Goal: Task Accomplishment & Management: Manage account settings

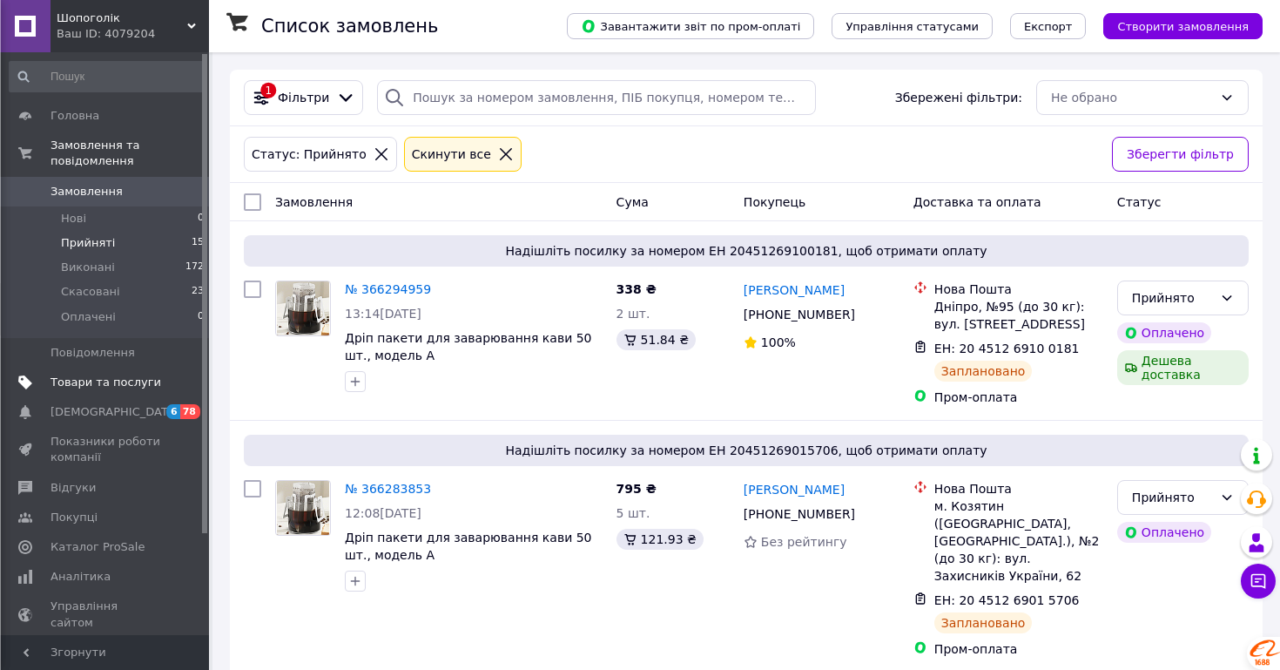
click at [93, 384] on span "Товари та послуги" at bounding box center [106, 383] width 111 height 16
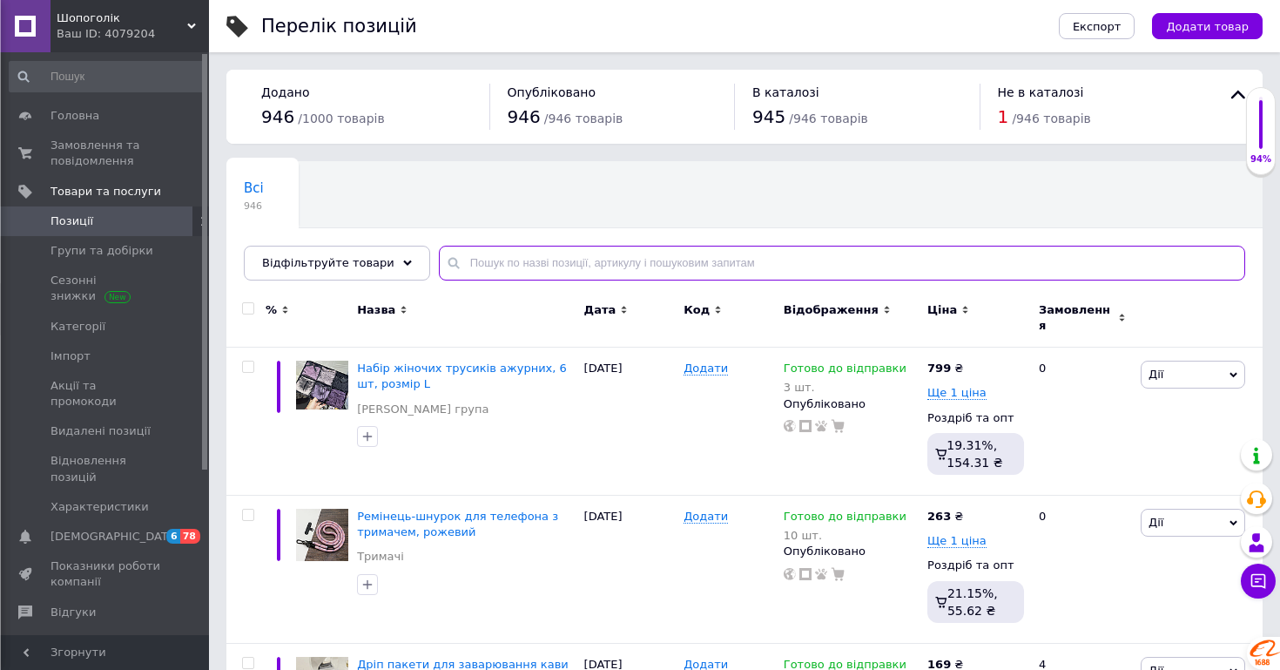
click at [562, 260] on input "text" at bounding box center [842, 263] width 807 height 35
paste input "Шкарпетки жіночі, високі бавовняні 35-40р. Набір 5 шт з малюнками, різнобарвні"
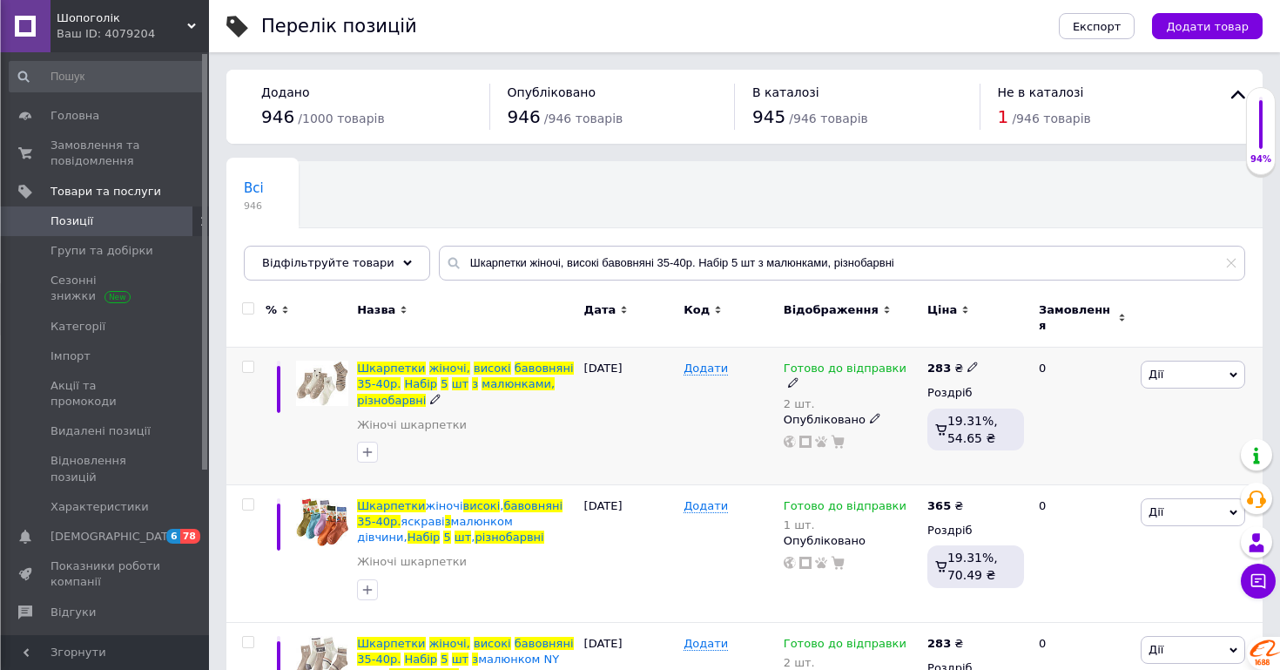
click at [1203, 361] on span "Дії" at bounding box center [1193, 375] width 105 height 28
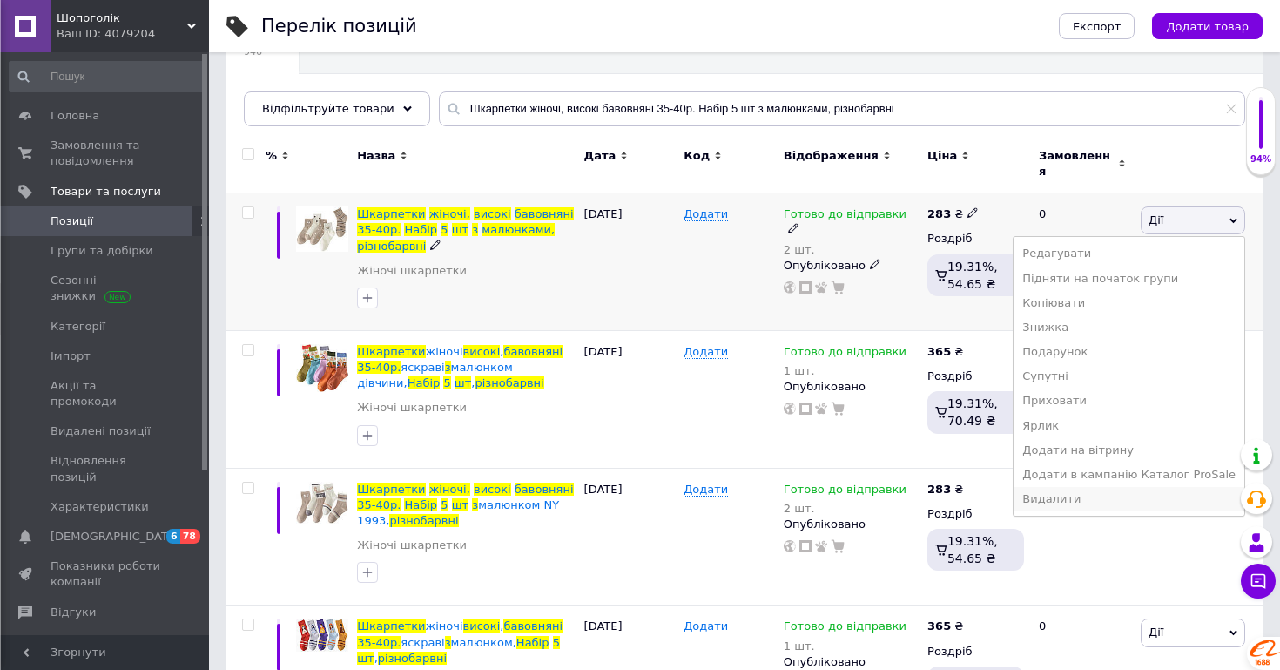
scroll to position [155, 0]
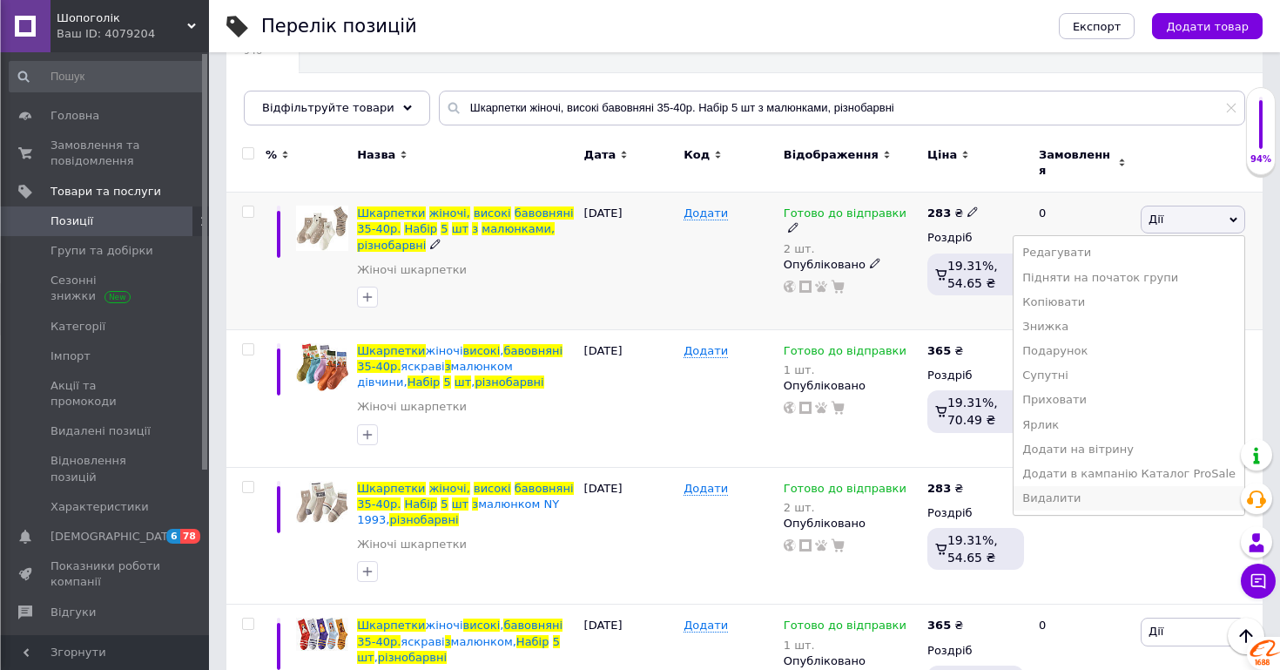
click at [1088, 486] on li "Видалити" at bounding box center [1129, 498] width 231 height 24
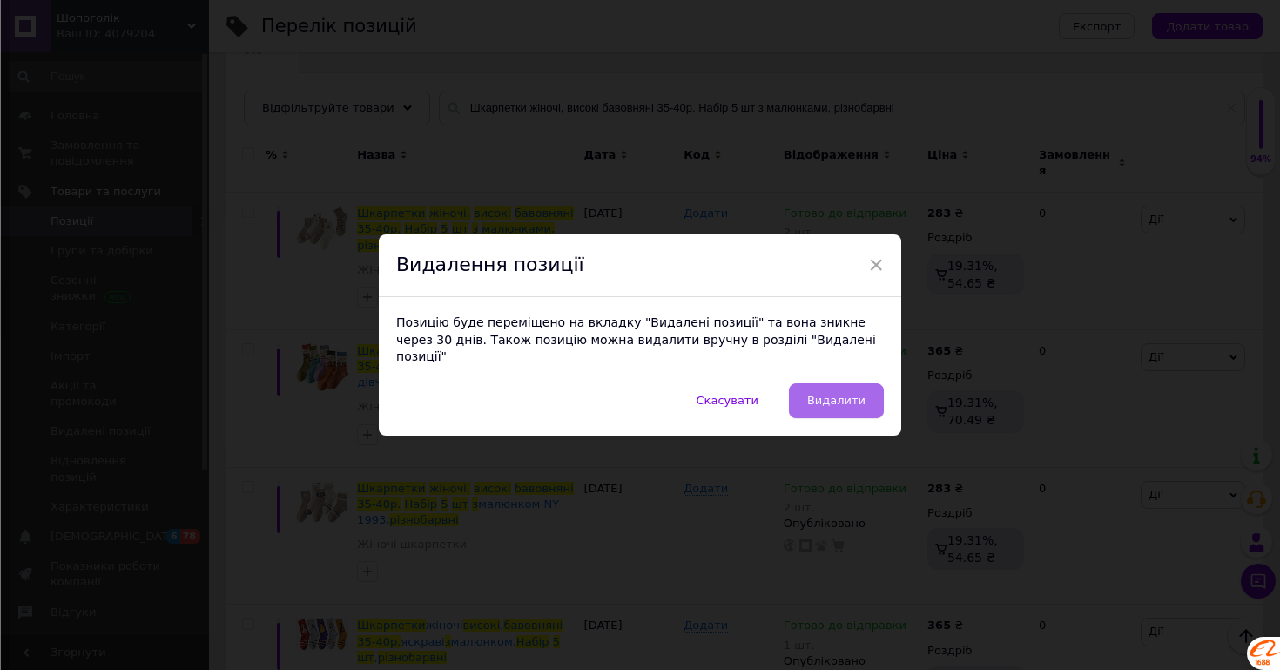
click at [861, 395] on span "Видалити" at bounding box center [836, 400] width 58 height 13
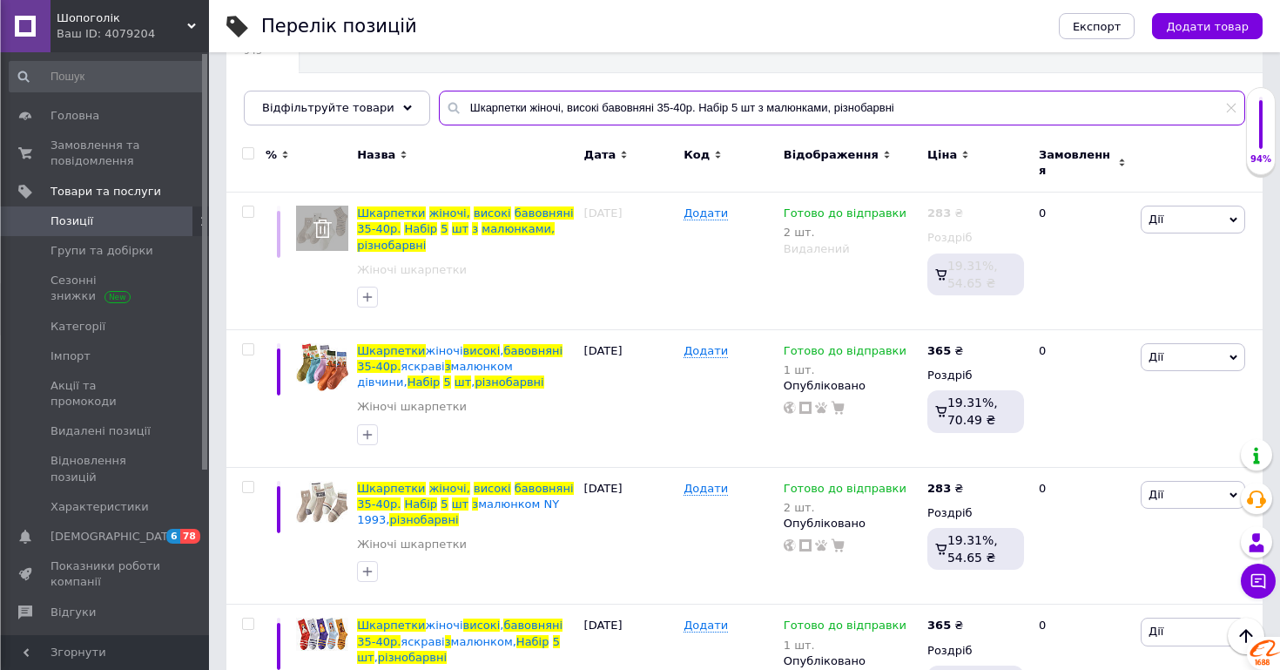
click at [976, 113] on input "Шкарпетки жіночі, високі бавовняні 35-40р. Набір 5 шт з малюнками, різнобарвні" at bounding box center [842, 108] width 807 height 35
drag, startPoint x: 978, startPoint y: 112, endPoint x: 566, endPoint y: 61, distance: 415.2
click at [566, 61] on div "Всі 945 Ok Відфільтровано... Зберегти Нічого не знайдено Можливо, помилка у сло…" at bounding box center [744, 65] width 1037 height 119
paste input "уже теплі з бавовни, з візерунком, 35-40р. біл"
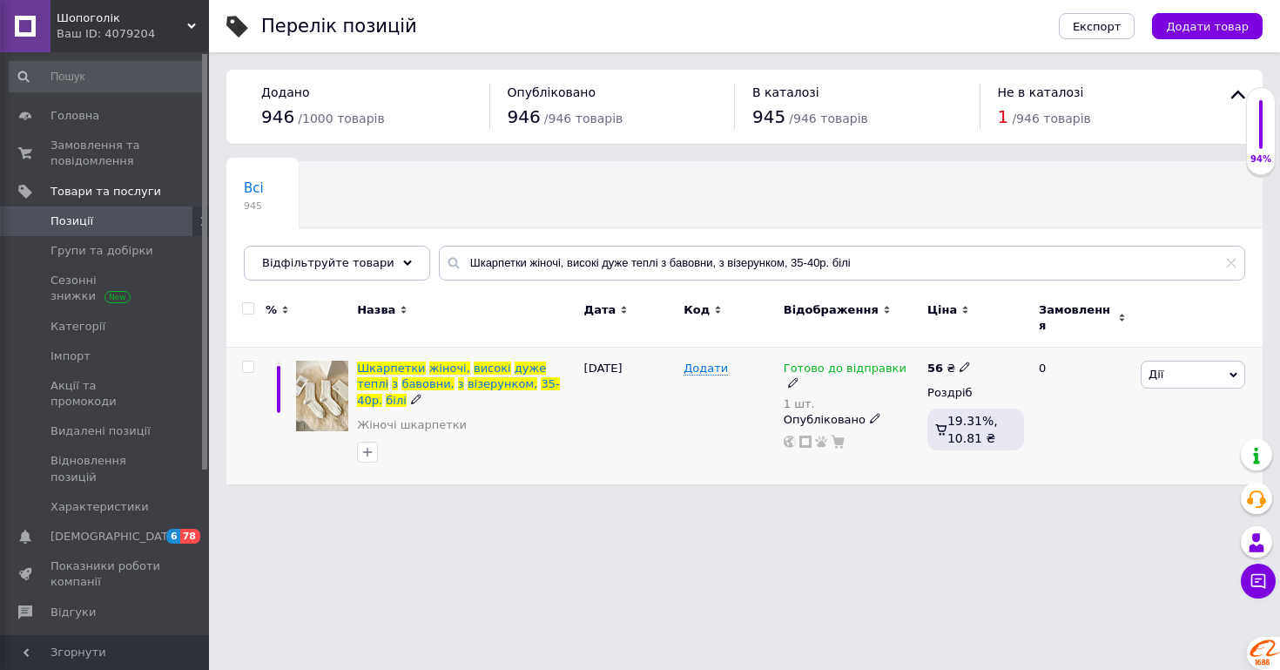
click at [1201, 361] on span "Дії" at bounding box center [1193, 375] width 105 height 28
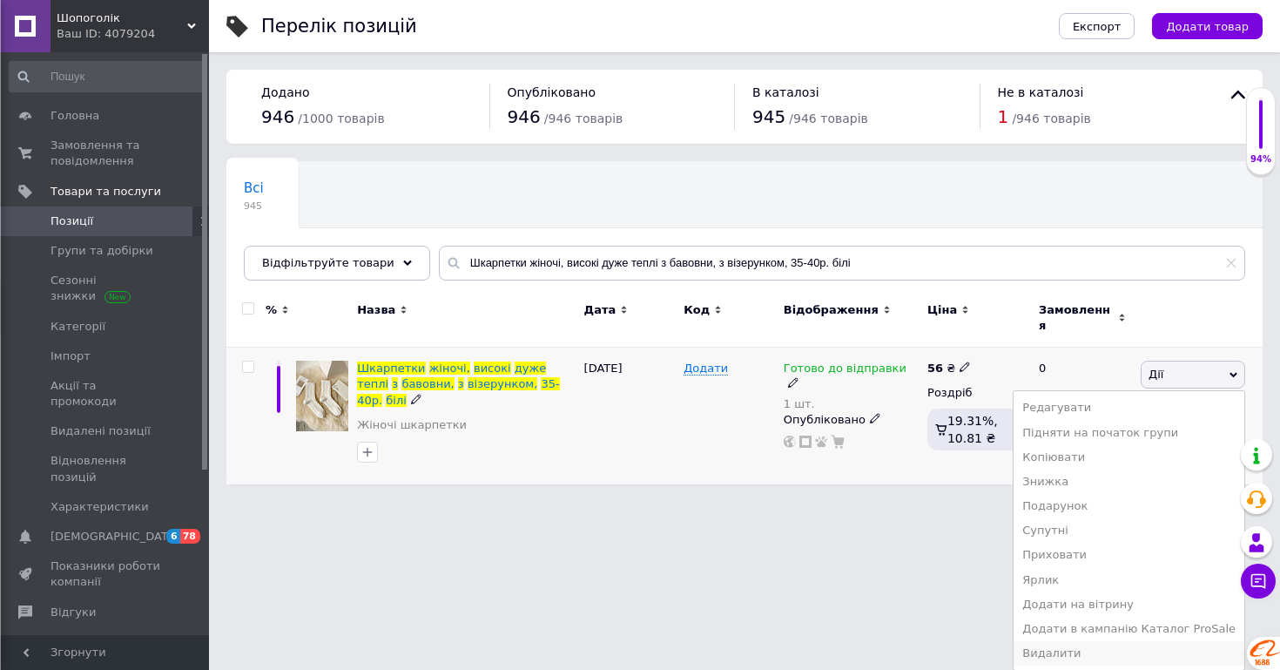
click at [1098, 641] on li "Видалити" at bounding box center [1129, 653] width 231 height 24
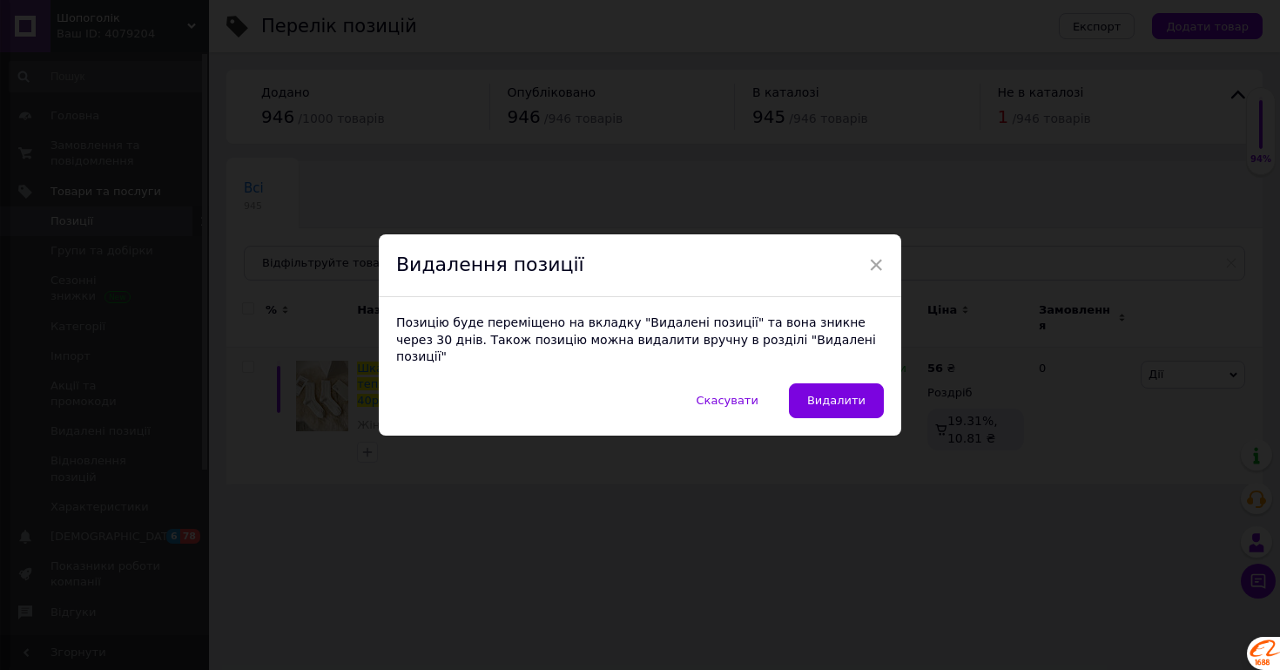
click at [854, 394] on span "Видалити" at bounding box center [836, 400] width 58 height 13
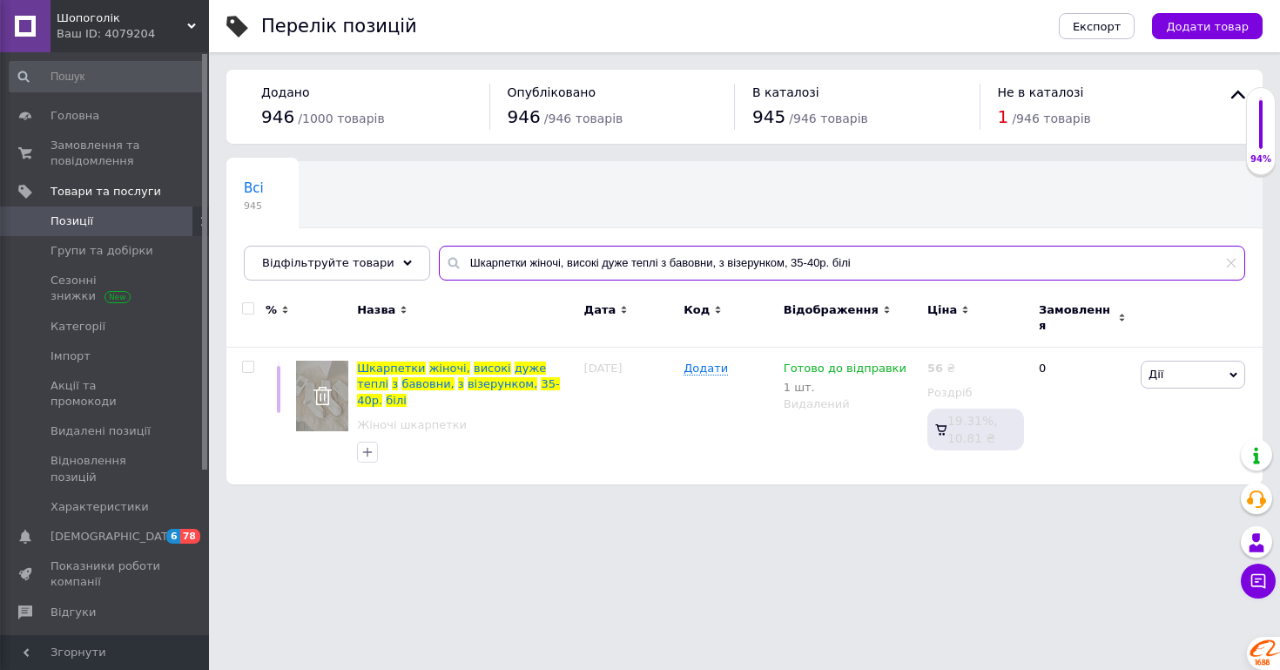
drag, startPoint x: 857, startPoint y: 268, endPoint x: 251, endPoint y: 211, distance: 608.9
click at [251, 211] on div "Всі 945 Ok Відфільтровано... Зберегти Нічого не знайдено Можливо, помилка у сло…" at bounding box center [744, 220] width 1037 height 119
paste input "оски женские, высокие, очень тёплые, из хлопка, с узором, 35-40р бежевые"
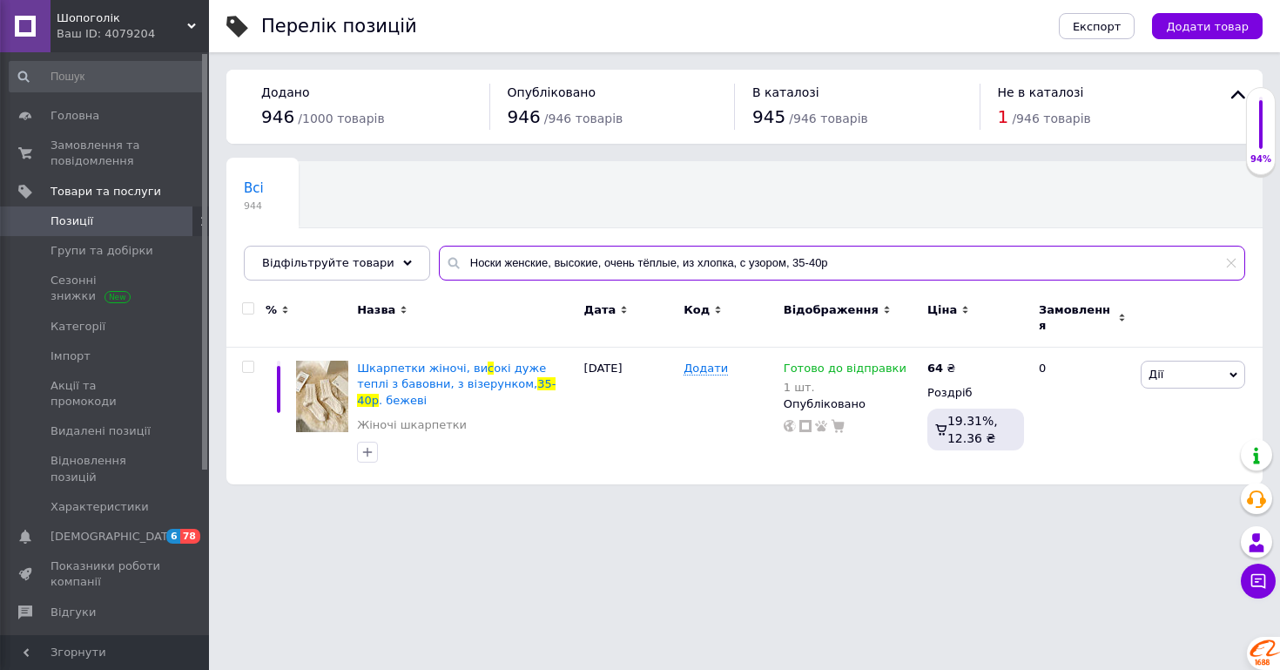
type input "Носки женские, высокие, очень тёплые, из хлопка, с узором, 35-40р"
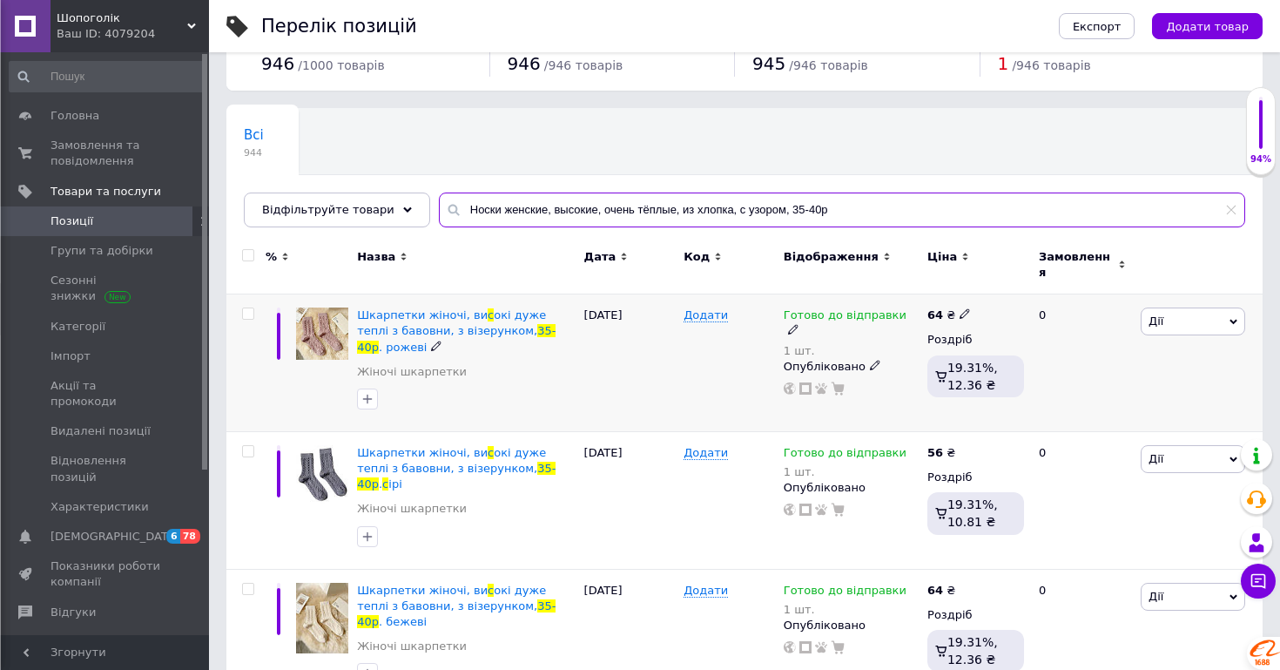
scroll to position [54, 0]
click at [1207, 312] on span "Дії" at bounding box center [1193, 321] width 105 height 28
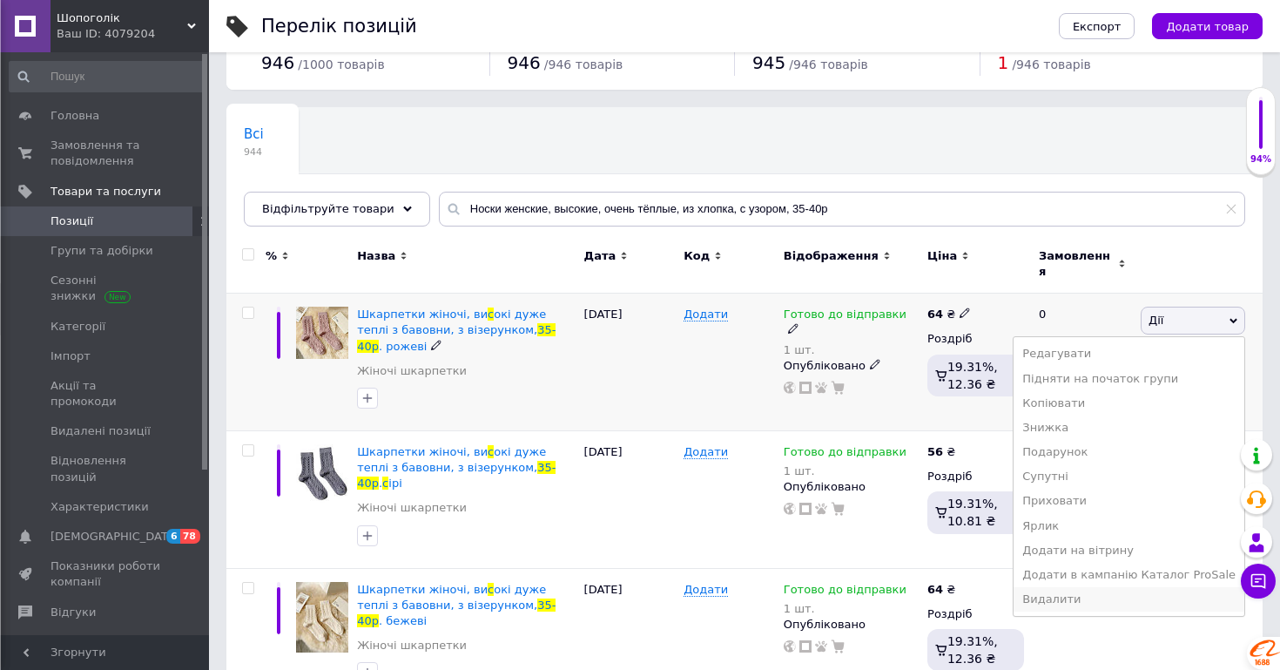
click at [1098, 587] on li "Видалити" at bounding box center [1129, 599] width 231 height 24
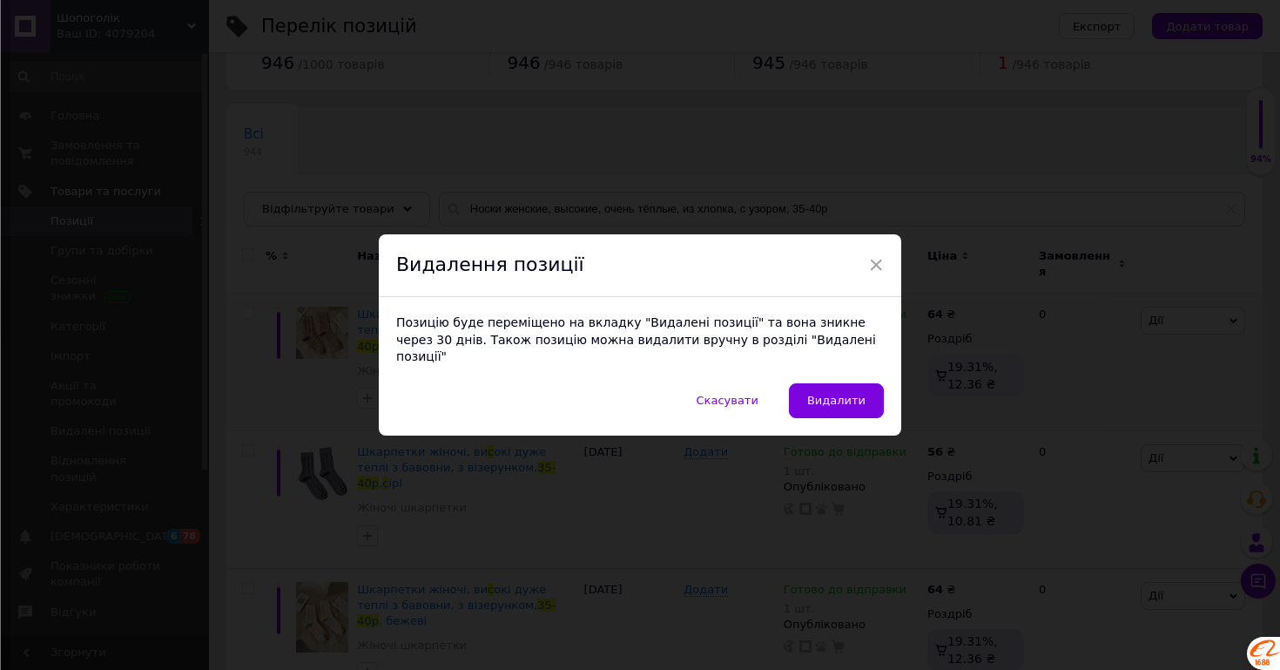
scroll to position [53, 0]
click at [836, 394] on span "Видалити" at bounding box center [836, 400] width 58 height 13
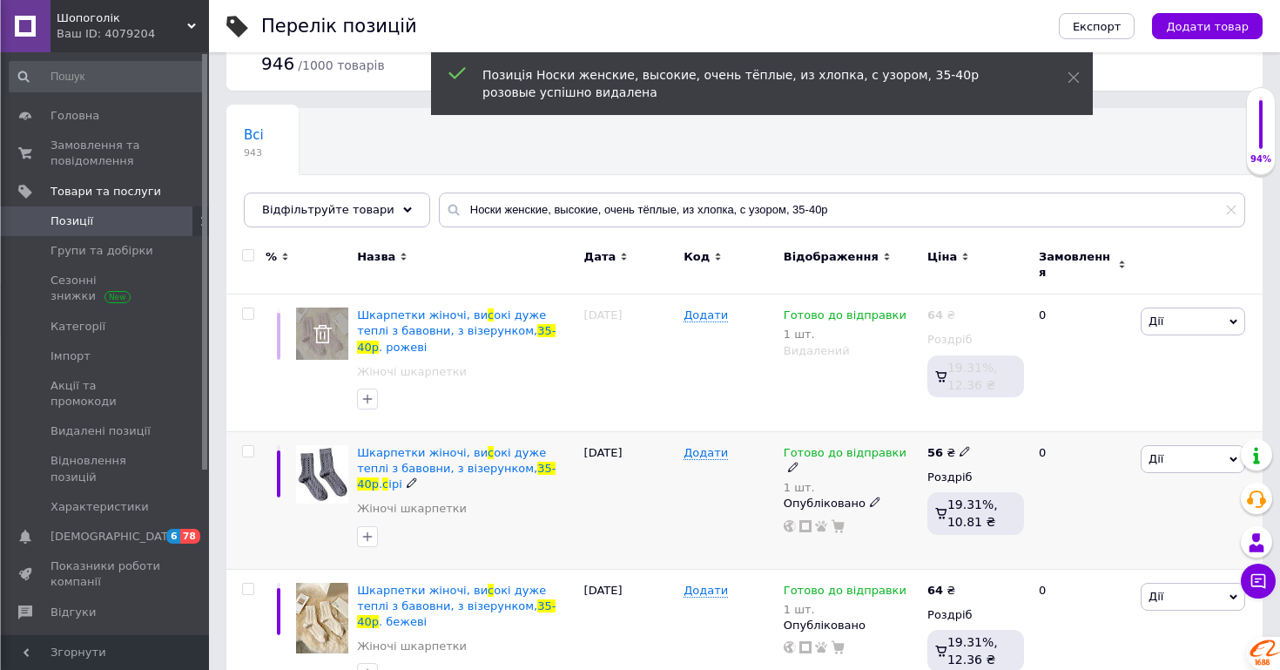
click at [1217, 445] on span "Дії" at bounding box center [1193, 459] width 105 height 28
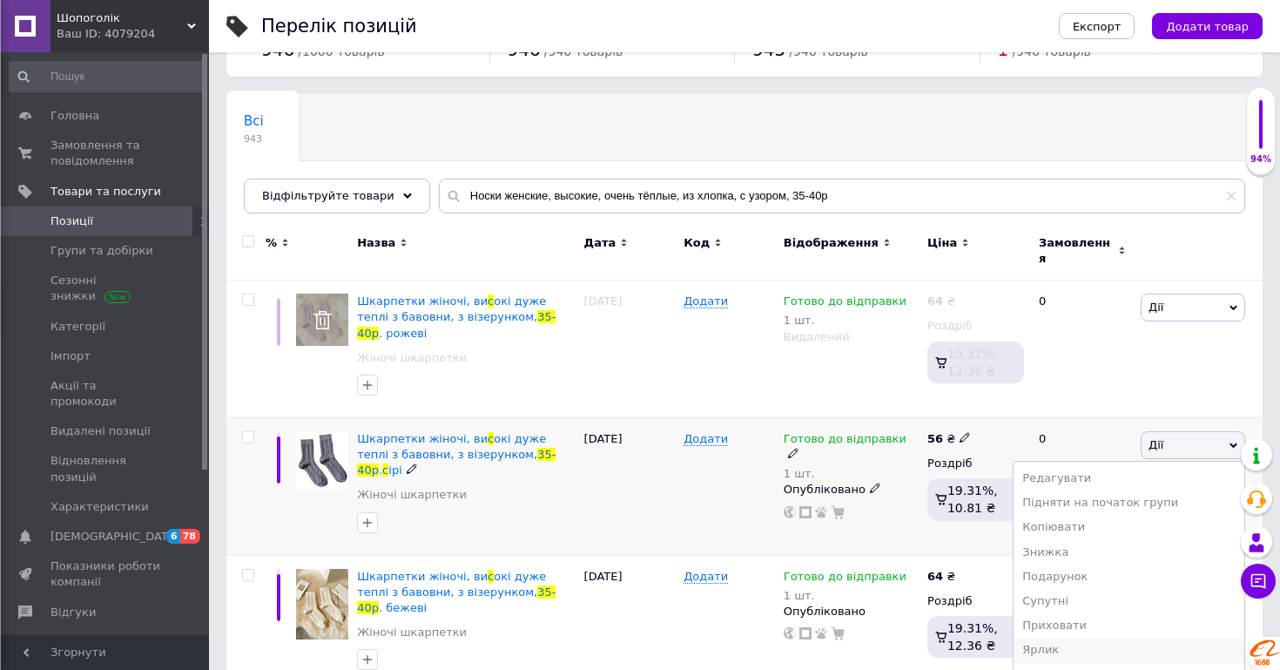
scroll to position [114, 0]
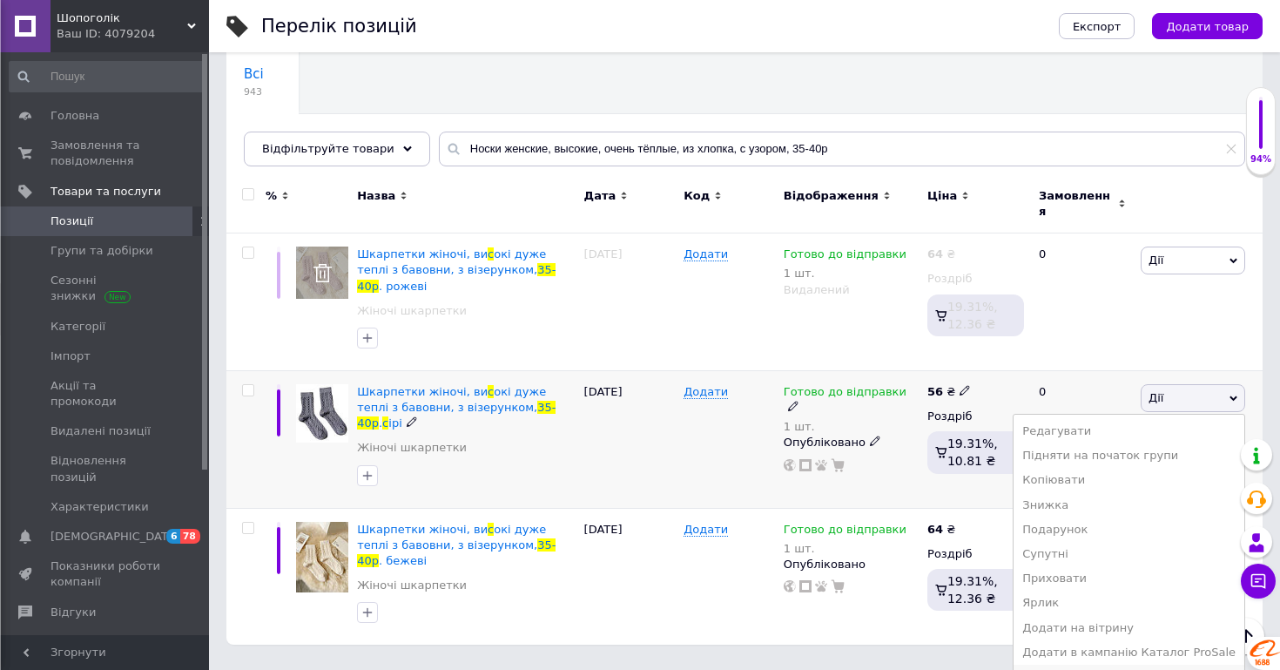
click at [1100, 665] on li "Видалити" at bounding box center [1129, 677] width 231 height 24
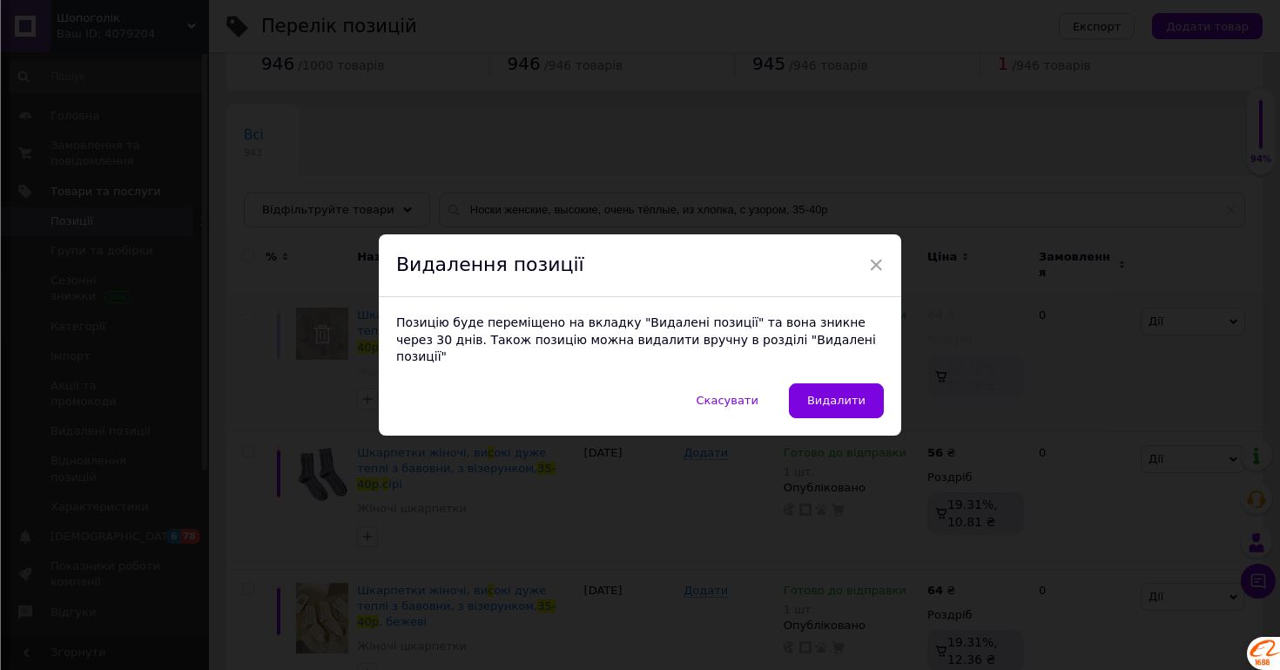
click at [854, 394] on span "Видалити" at bounding box center [836, 400] width 58 height 13
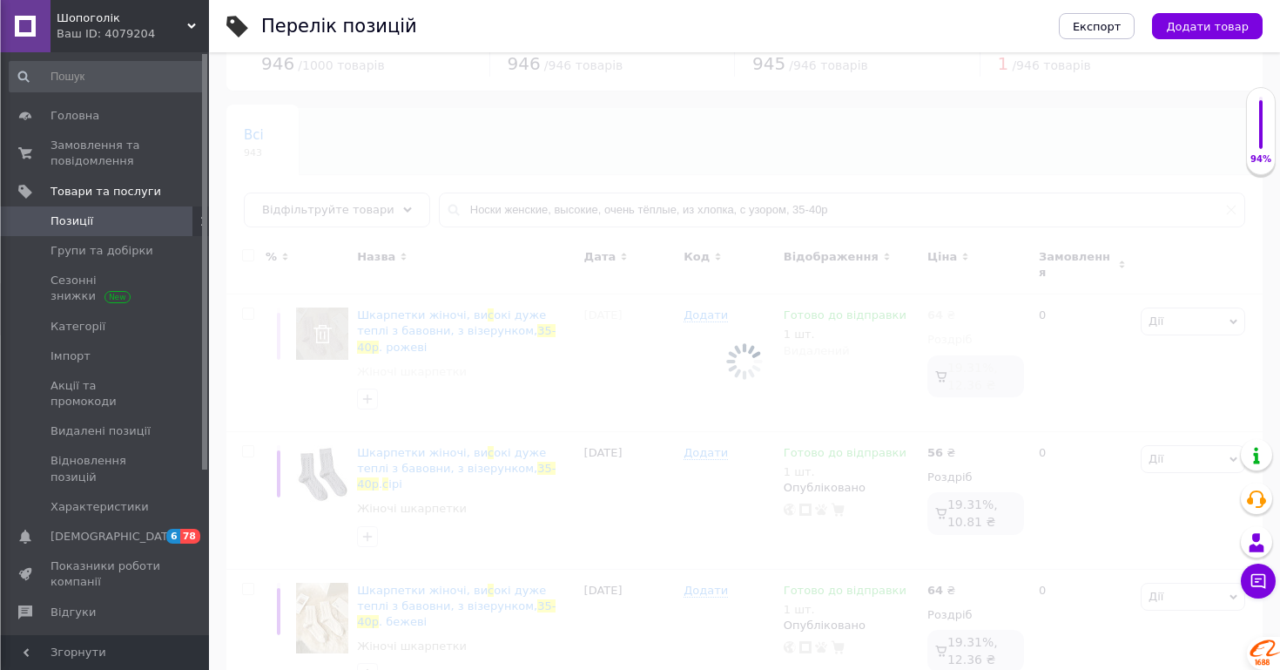
scroll to position [0, 0]
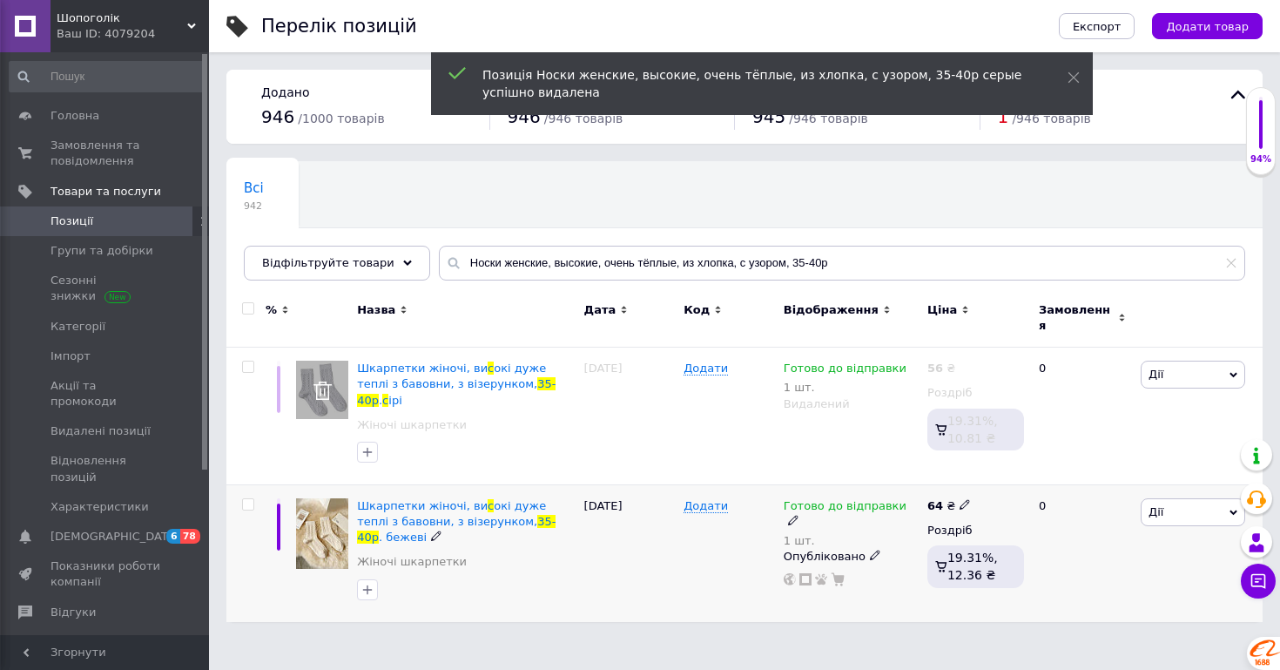
click at [1192, 498] on span "Дії" at bounding box center [1193, 512] width 105 height 28
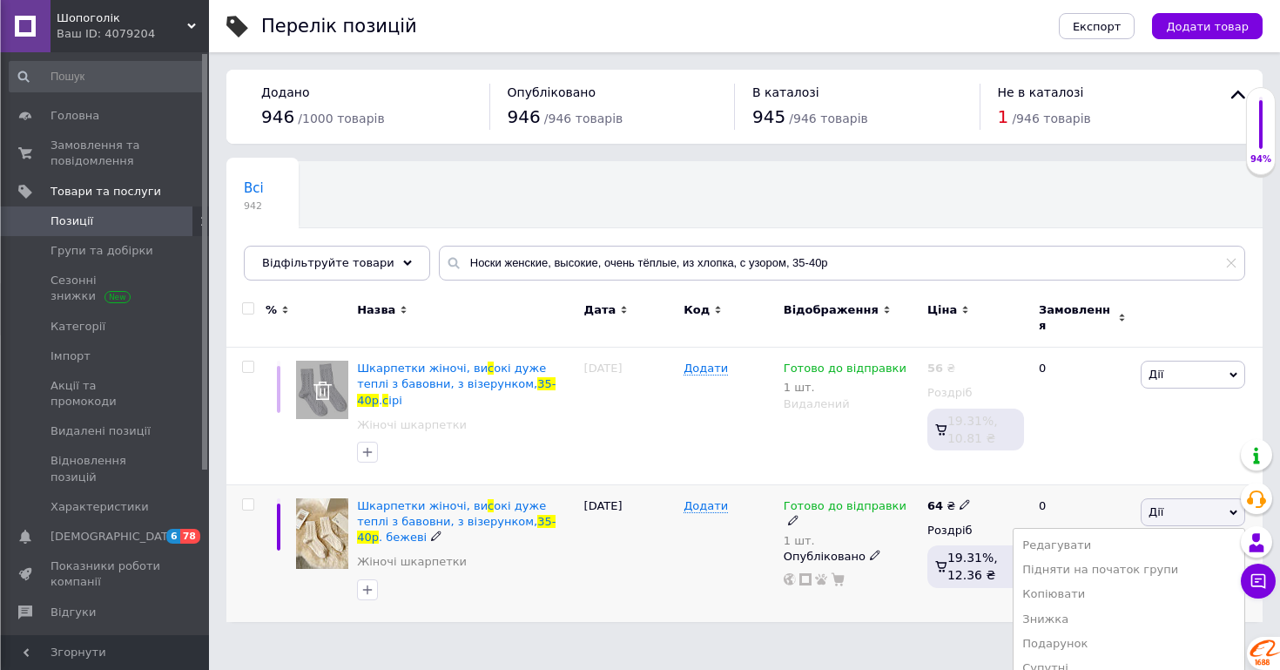
scroll to position [114, 0]
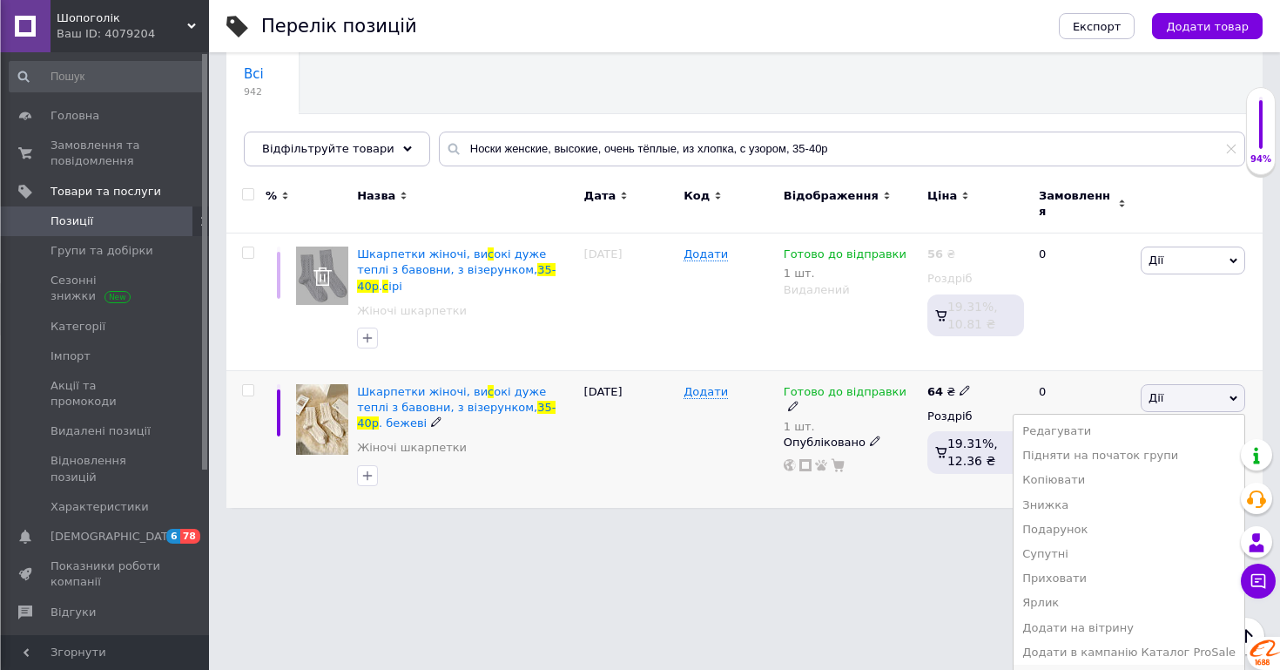
click at [1077, 665] on li "Видалити" at bounding box center [1129, 677] width 231 height 24
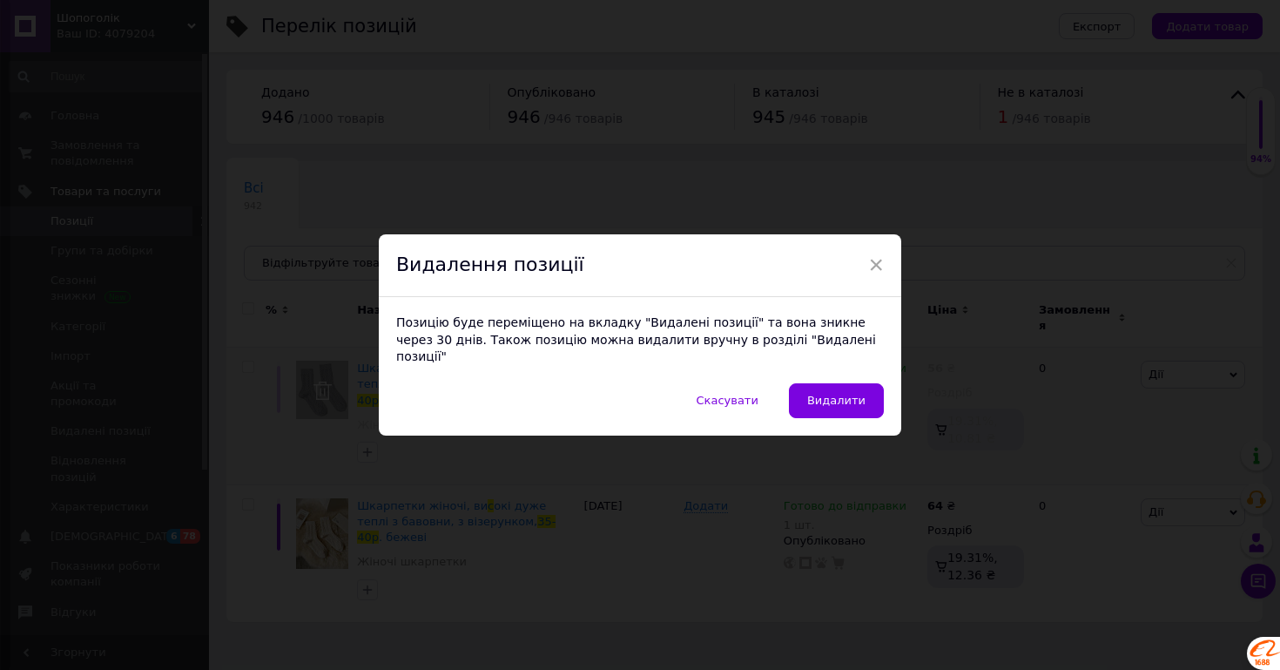
click at [831, 383] on button "Видалити" at bounding box center [836, 400] width 95 height 35
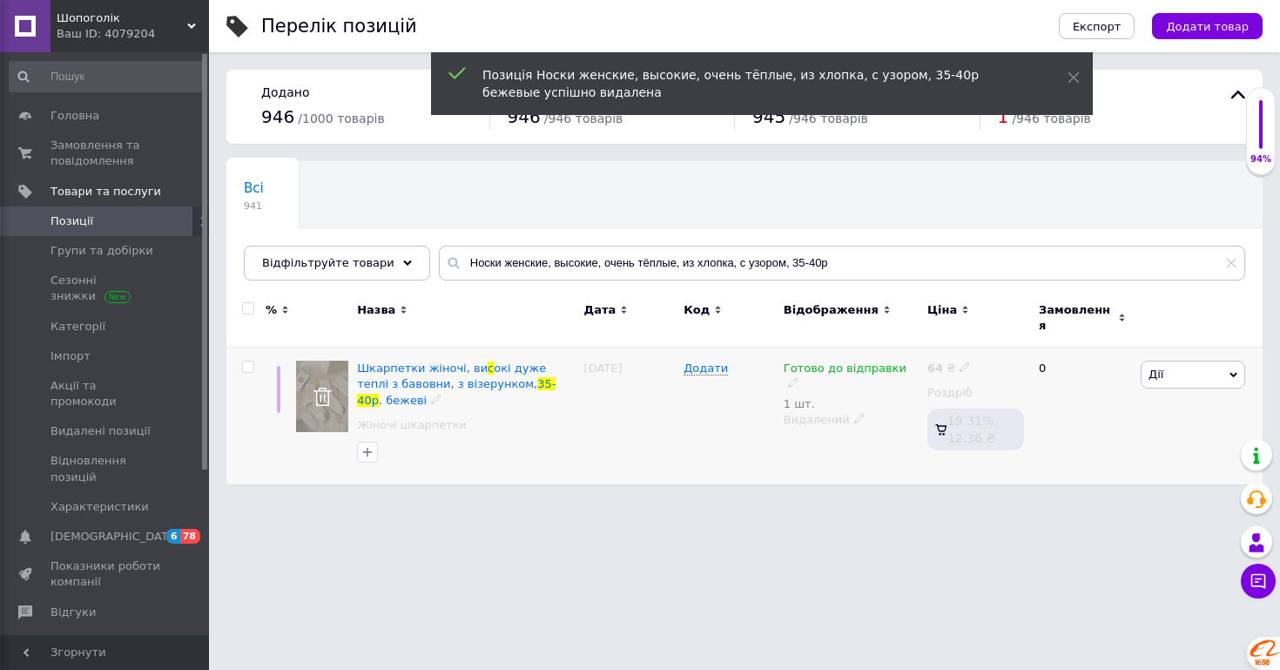
click at [1211, 361] on span "Дії" at bounding box center [1193, 375] width 105 height 28
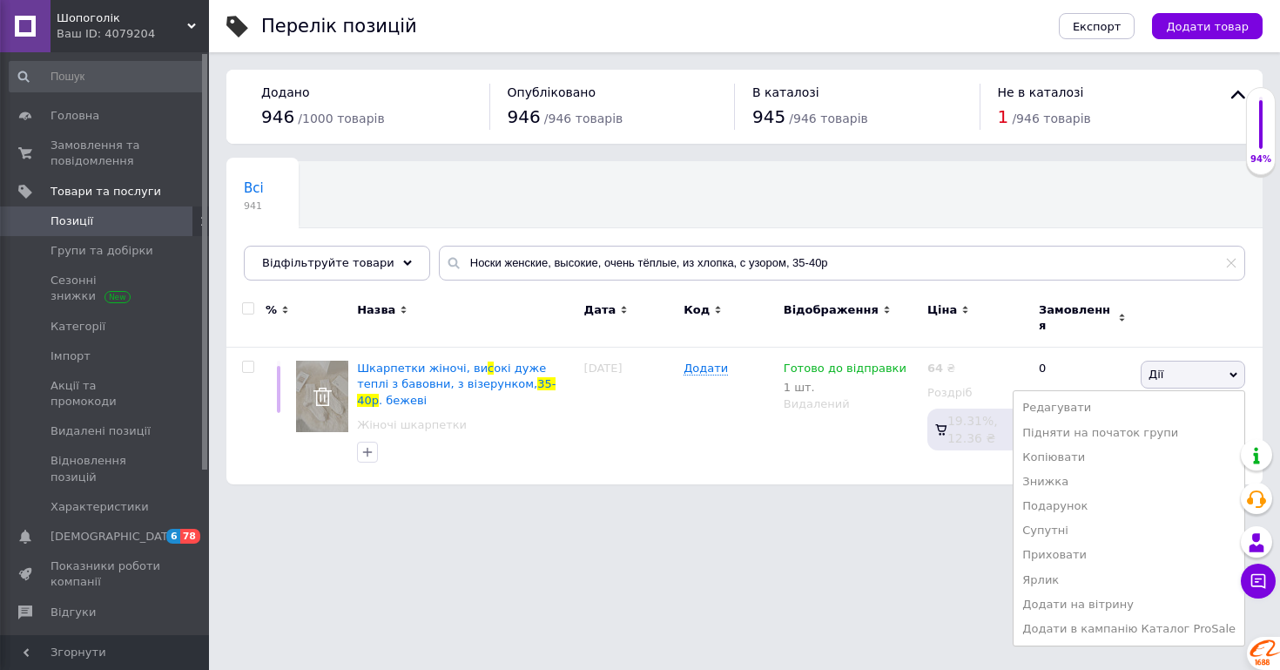
click at [983, 502] on html "Шопоголік Ваш ID: 4079204 Сайт Шопоголік Кабінет покупця Перевірити стан систем…" at bounding box center [640, 251] width 1280 height 502
